Goal: Transaction & Acquisition: Subscribe to service/newsletter

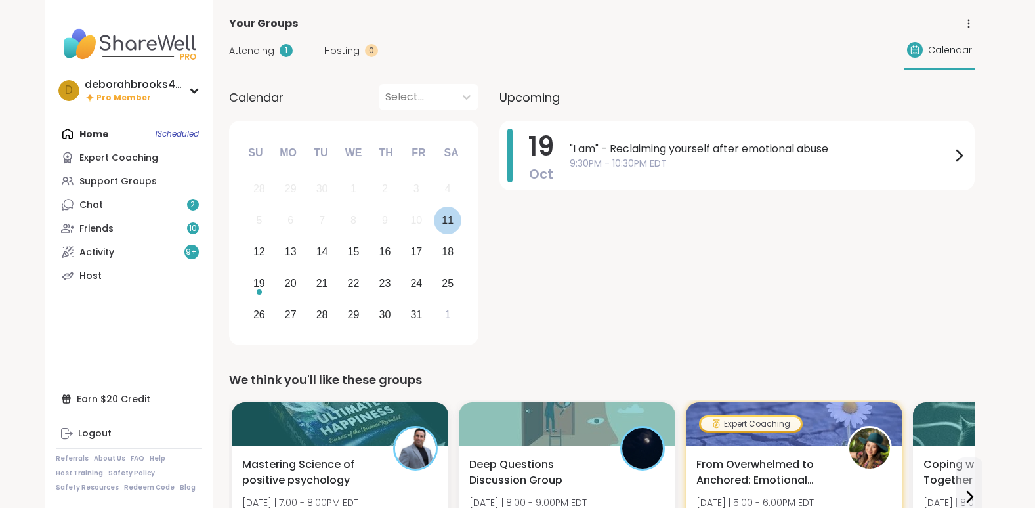
click at [446, 217] on div "11" at bounding box center [448, 220] width 12 height 18
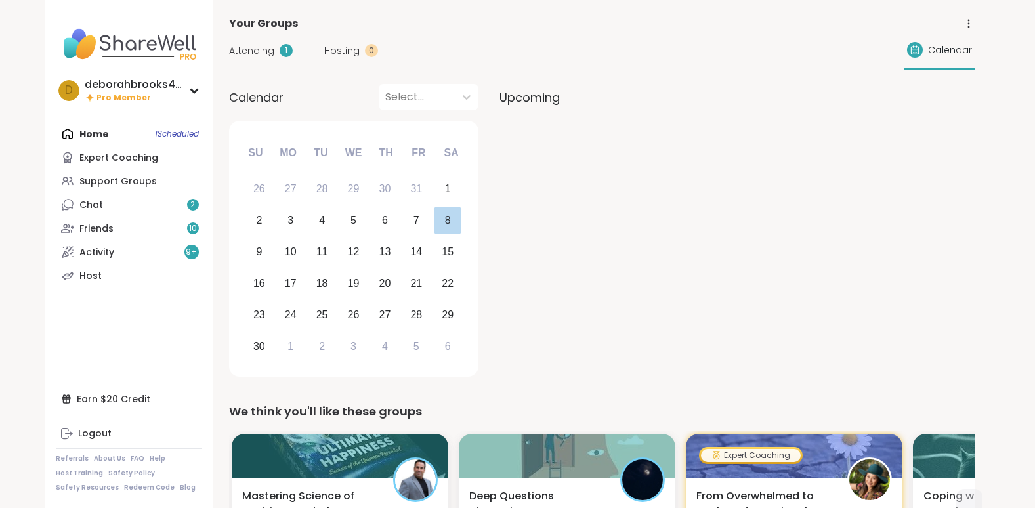
click at [252, 47] on span "Attending" at bounding box center [251, 51] width 45 height 14
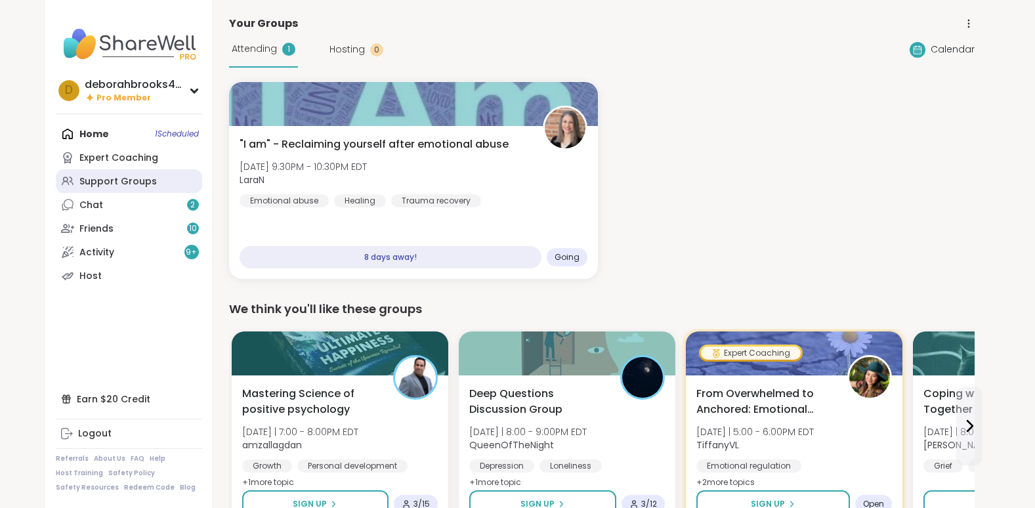
click at [108, 178] on div "Support Groups" at bounding box center [117, 181] width 77 height 13
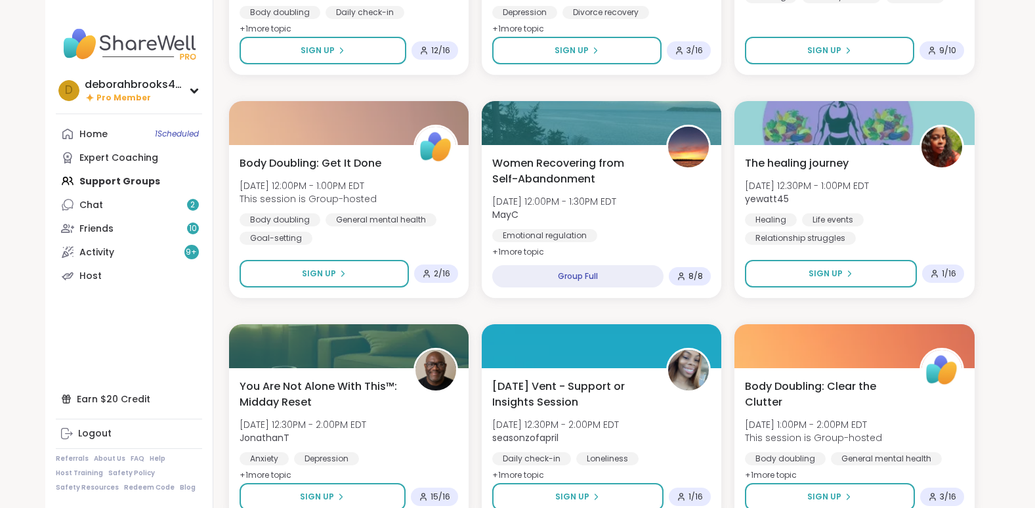
scroll to position [1445, 0]
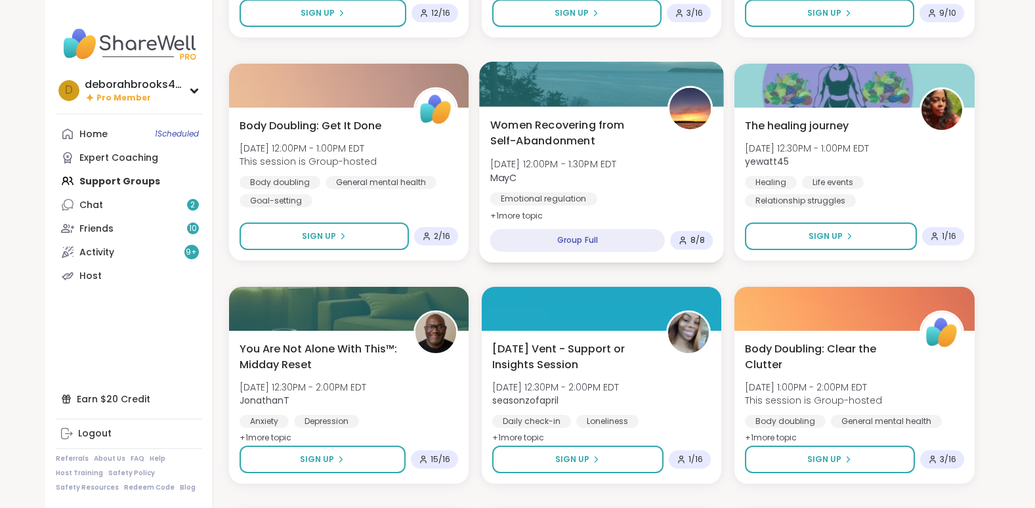
click at [567, 161] on span "[DATE] 12:00PM - 1:30PM EDT" at bounding box center [553, 164] width 127 height 13
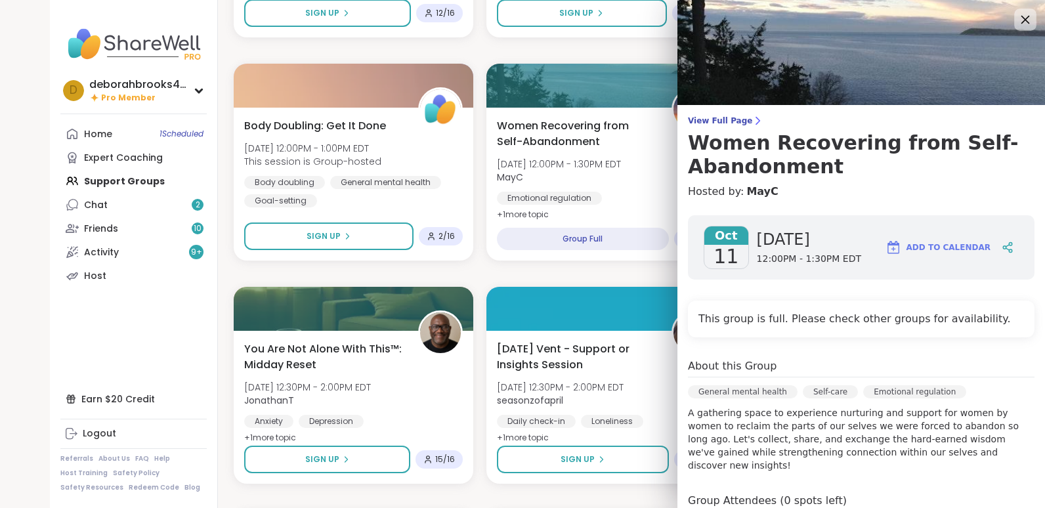
click at [1017, 18] on icon at bounding box center [1025, 19] width 16 height 16
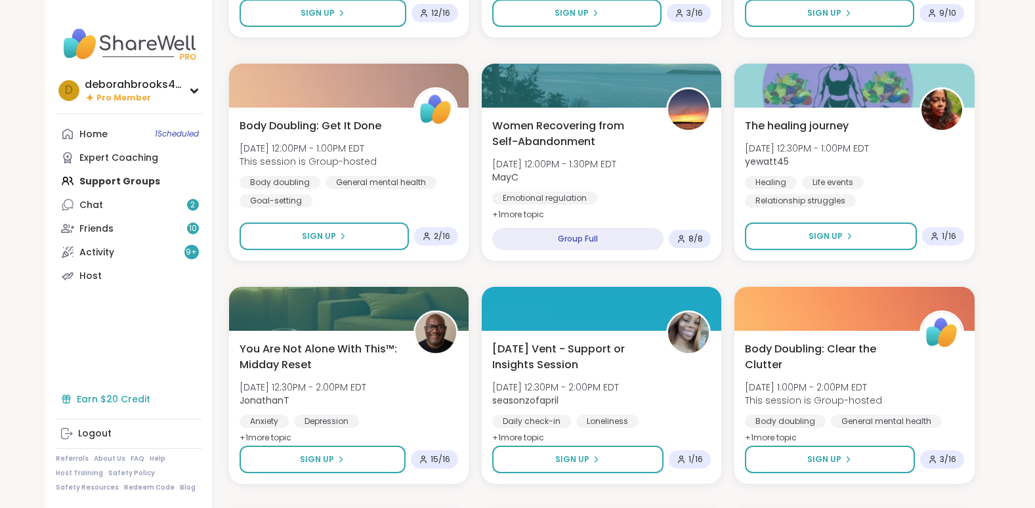
click at [112, 398] on div "Earn $20 Credit" at bounding box center [129, 399] width 146 height 24
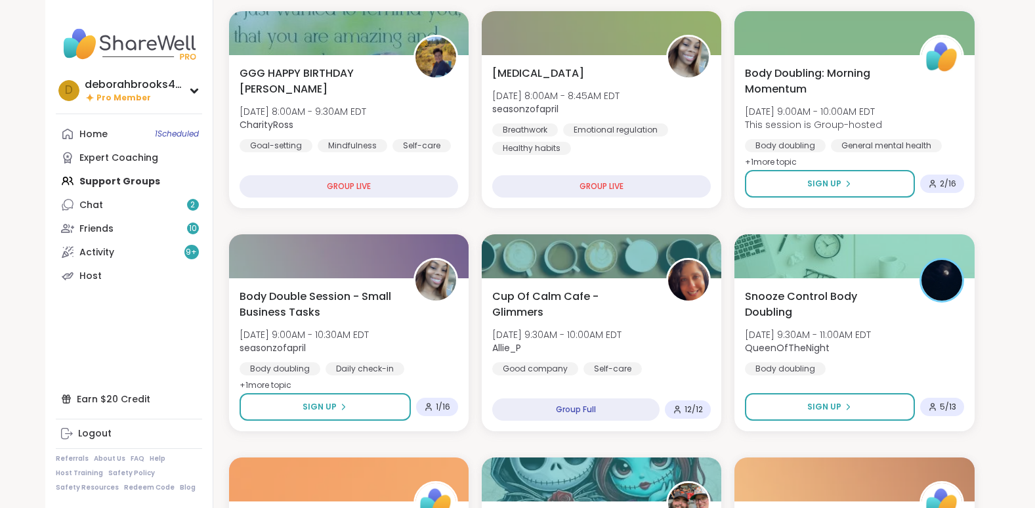
scroll to position [105, 0]
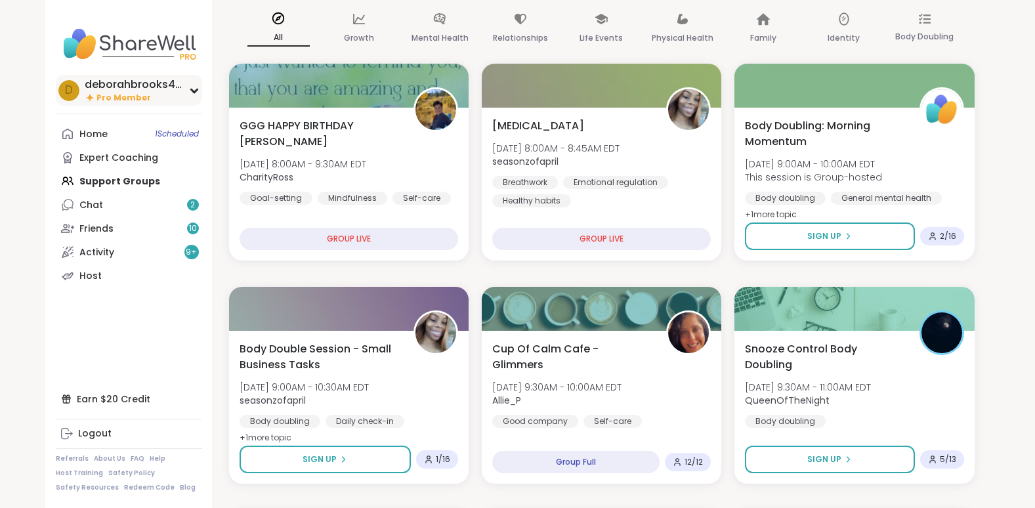
click at [196, 87] on icon at bounding box center [194, 90] width 11 height 7
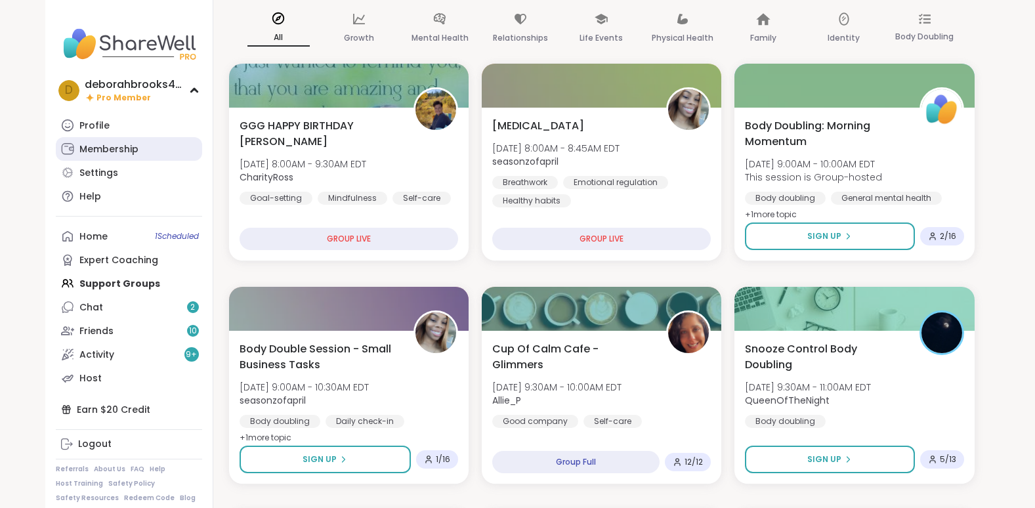
click at [116, 146] on div "Membership" at bounding box center [108, 149] width 59 height 13
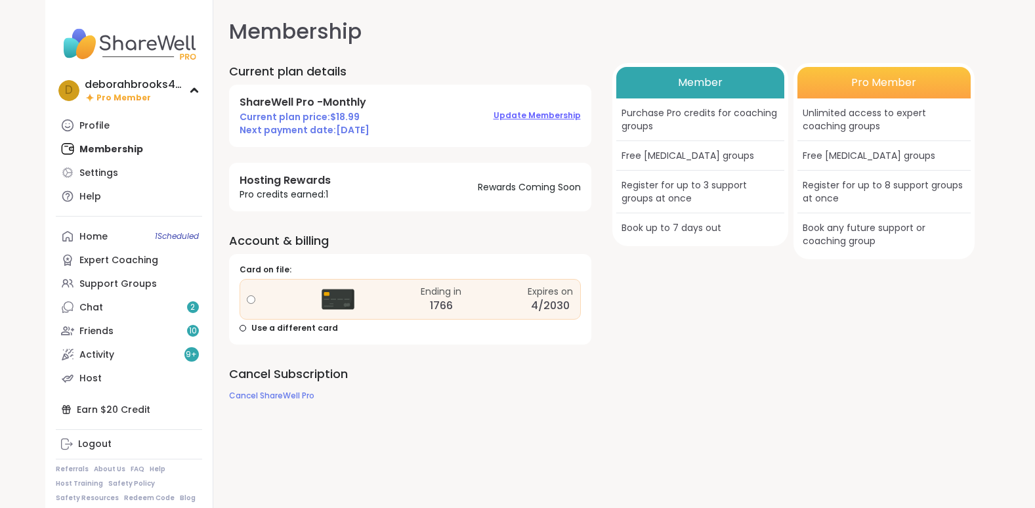
click at [525, 113] on span "Update Membership" at bounding box center [537, 115] width 87 height 11
